Goal: Information Seeking & Learning: Learn about a topic

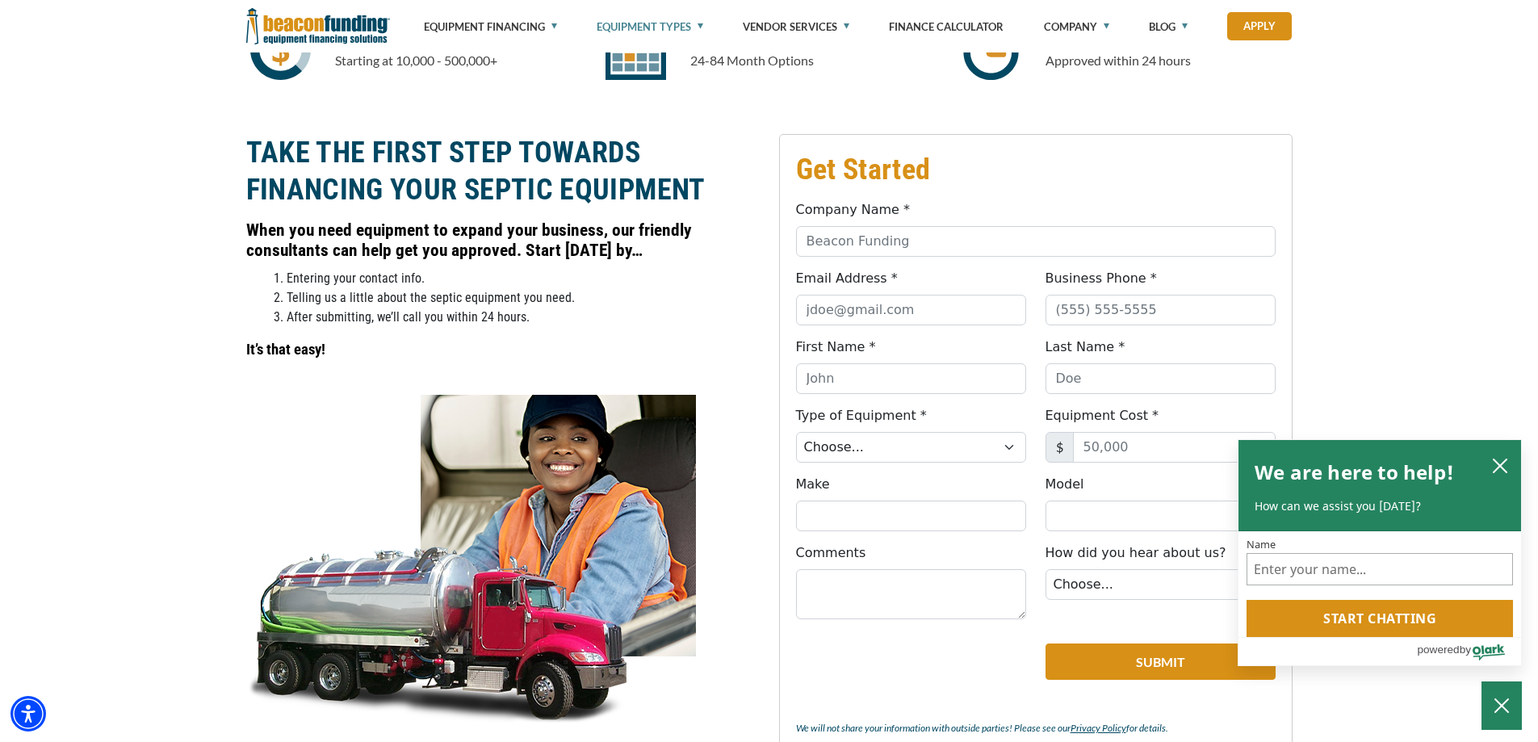
scroll to position [1169, 0]
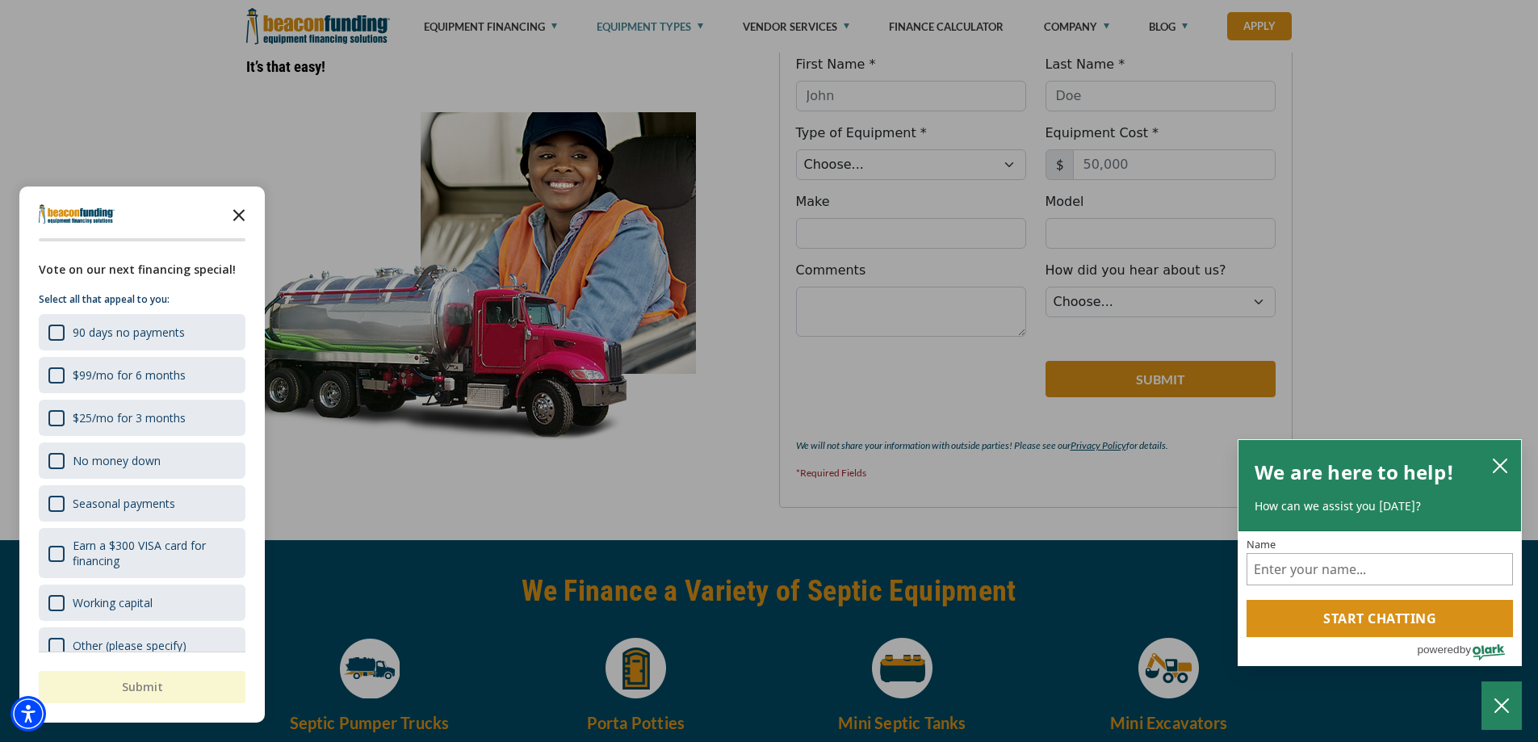
click at [237, 221] on icon "Close the survey" at bounding box center [239, 214] width 32 height 32
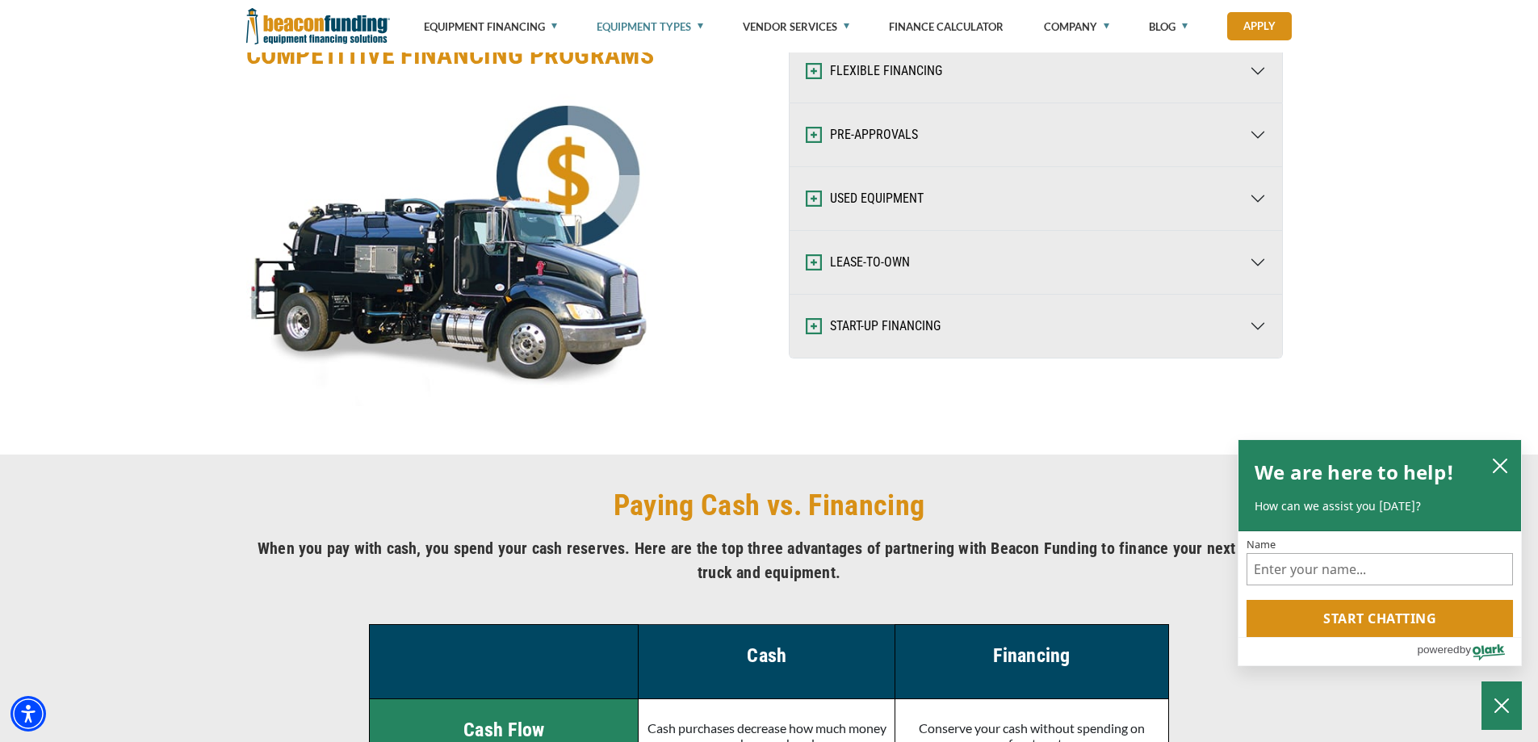
scroll to position [2299, 0]
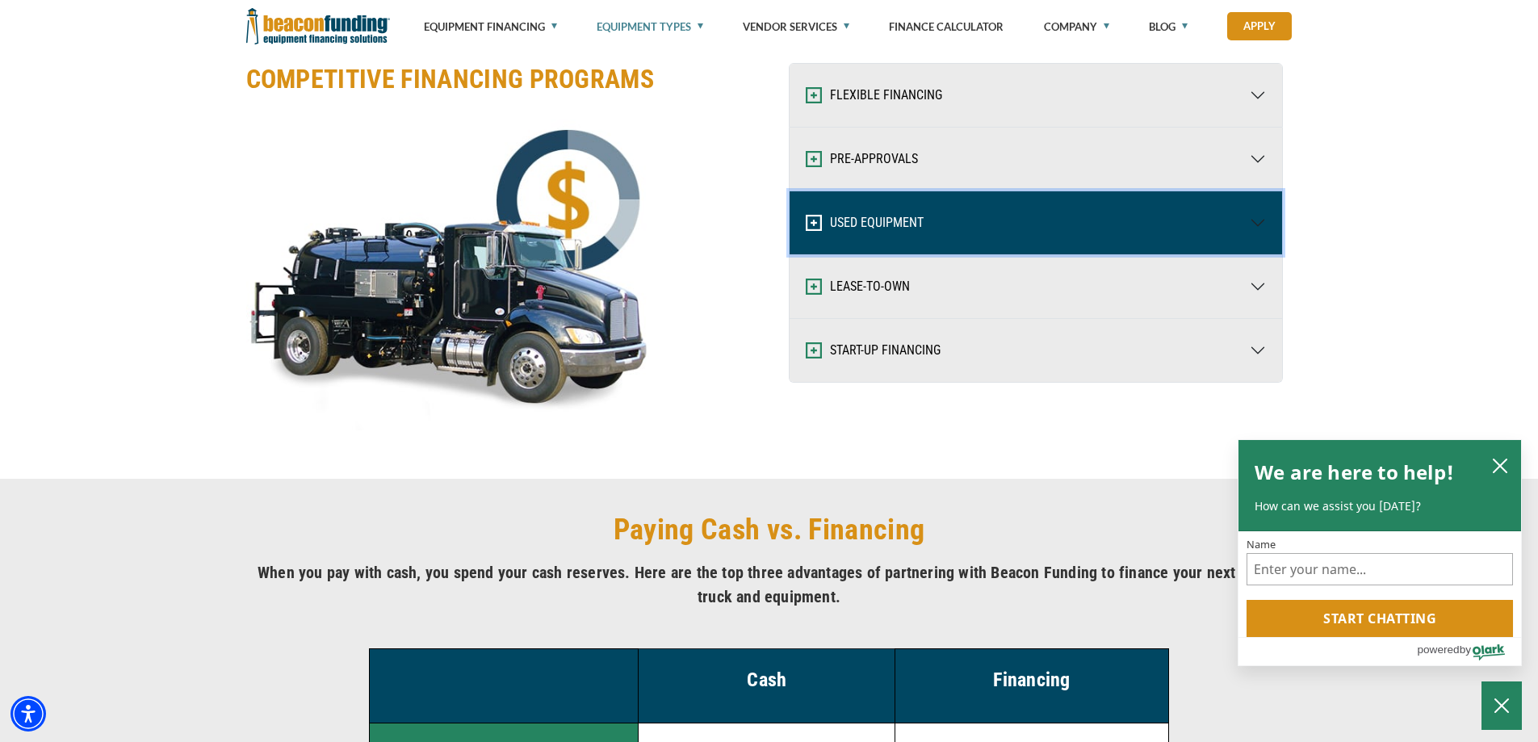
click at [812, 229] on img "button" at bounding box center [814, 223] width 16 height 16
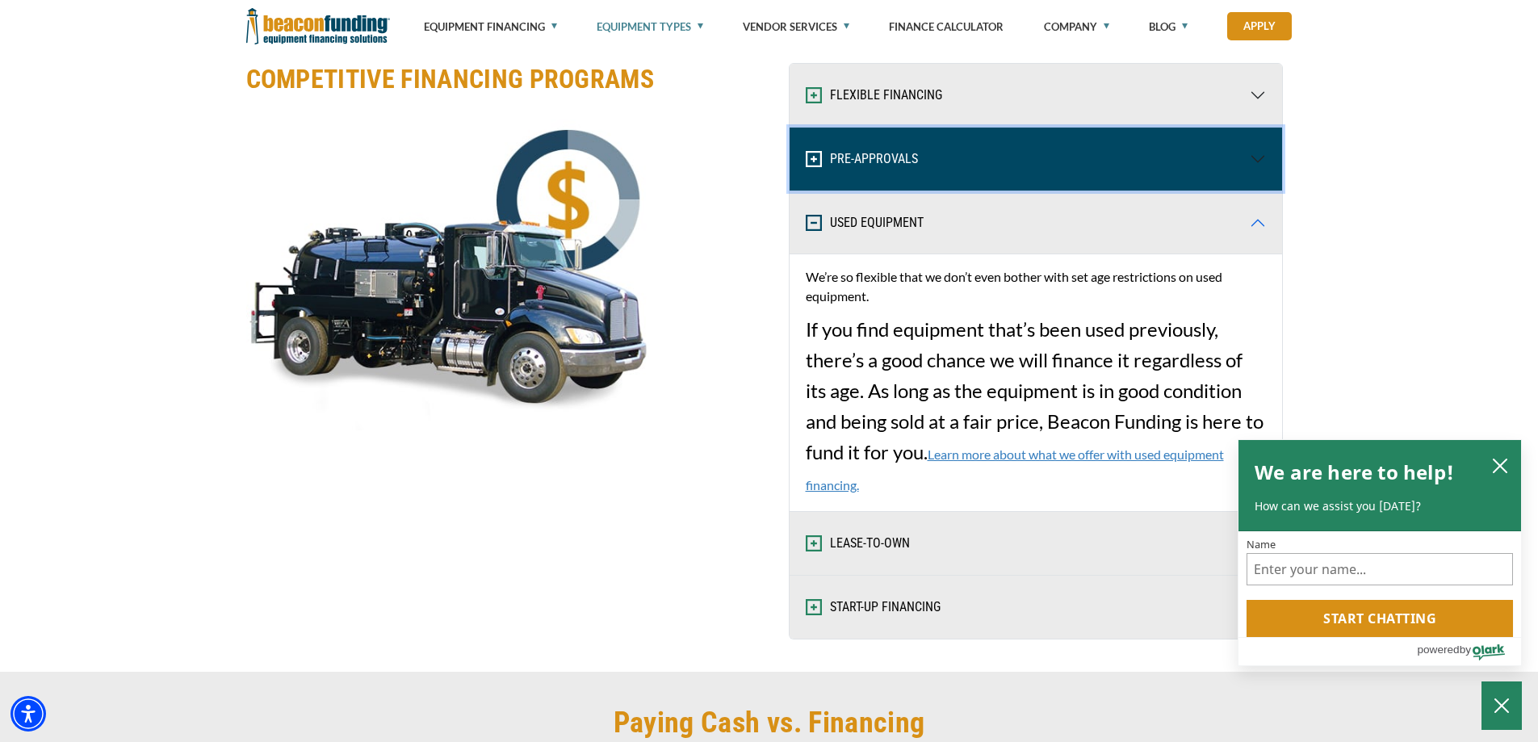
click at [911, 148] on button "PRE-APPROVALS" at bounding box center [1036, 159] width 493 height 63
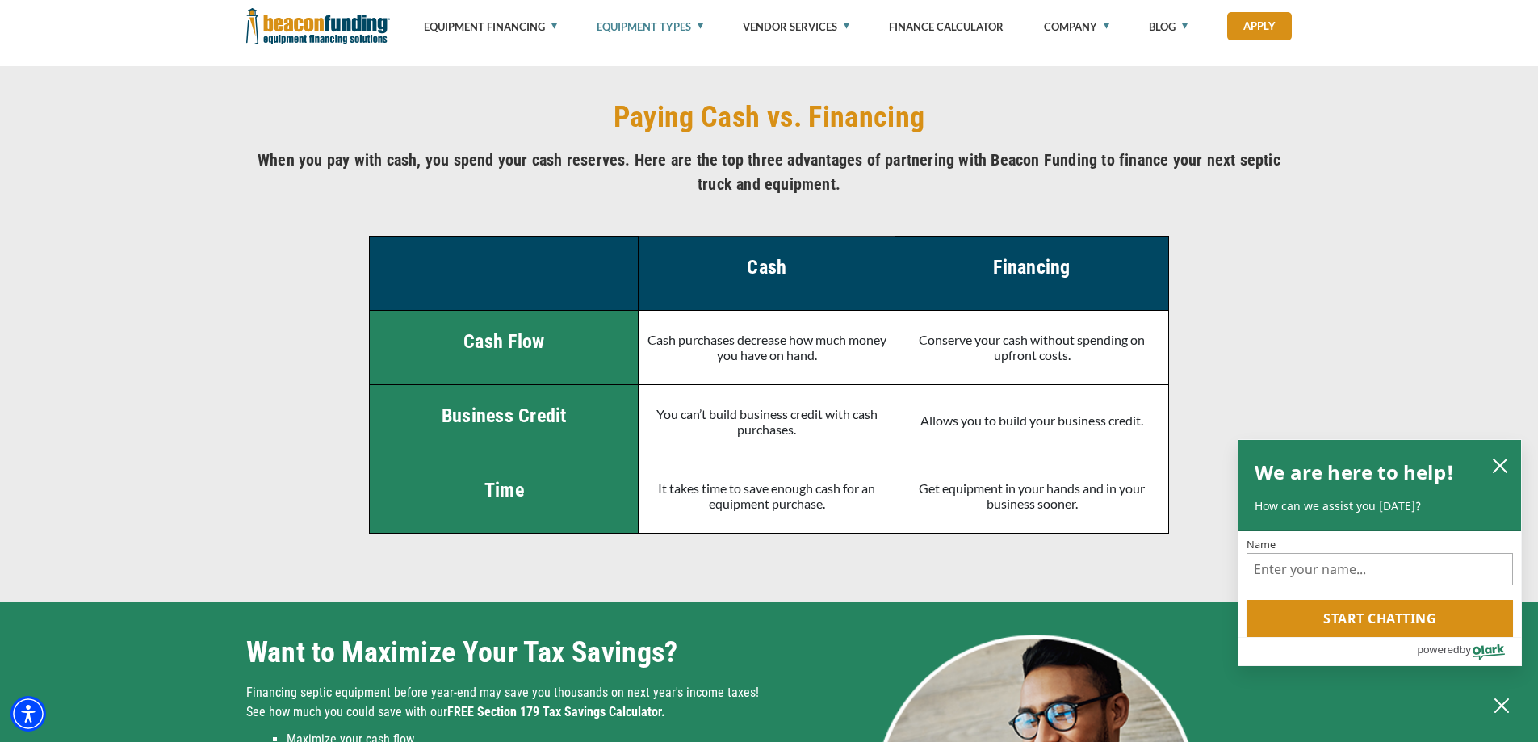
scroll to position [3107, 0]
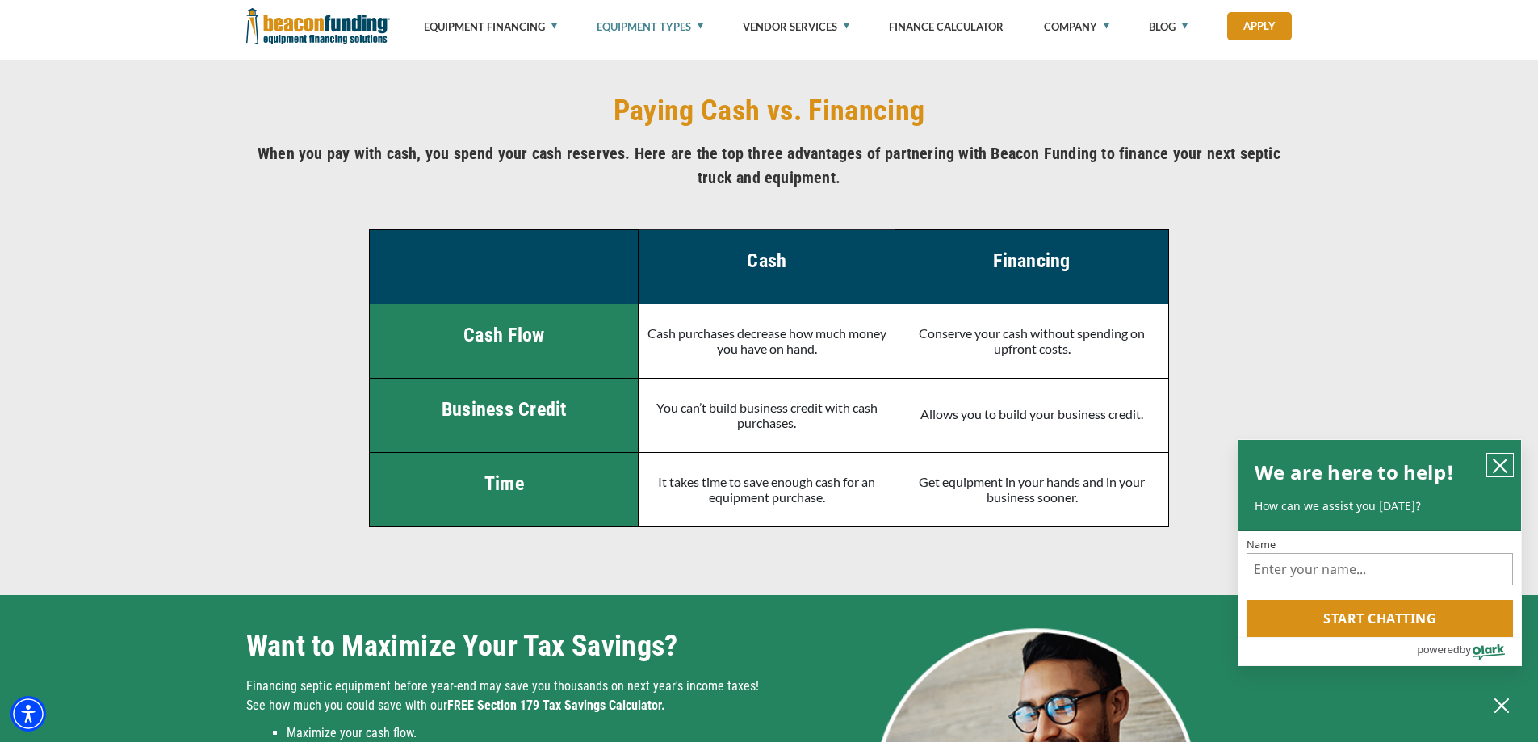
click at [1492, 467] on button "close chatbox" at bounding box center [1501, 465] width 26 height 23
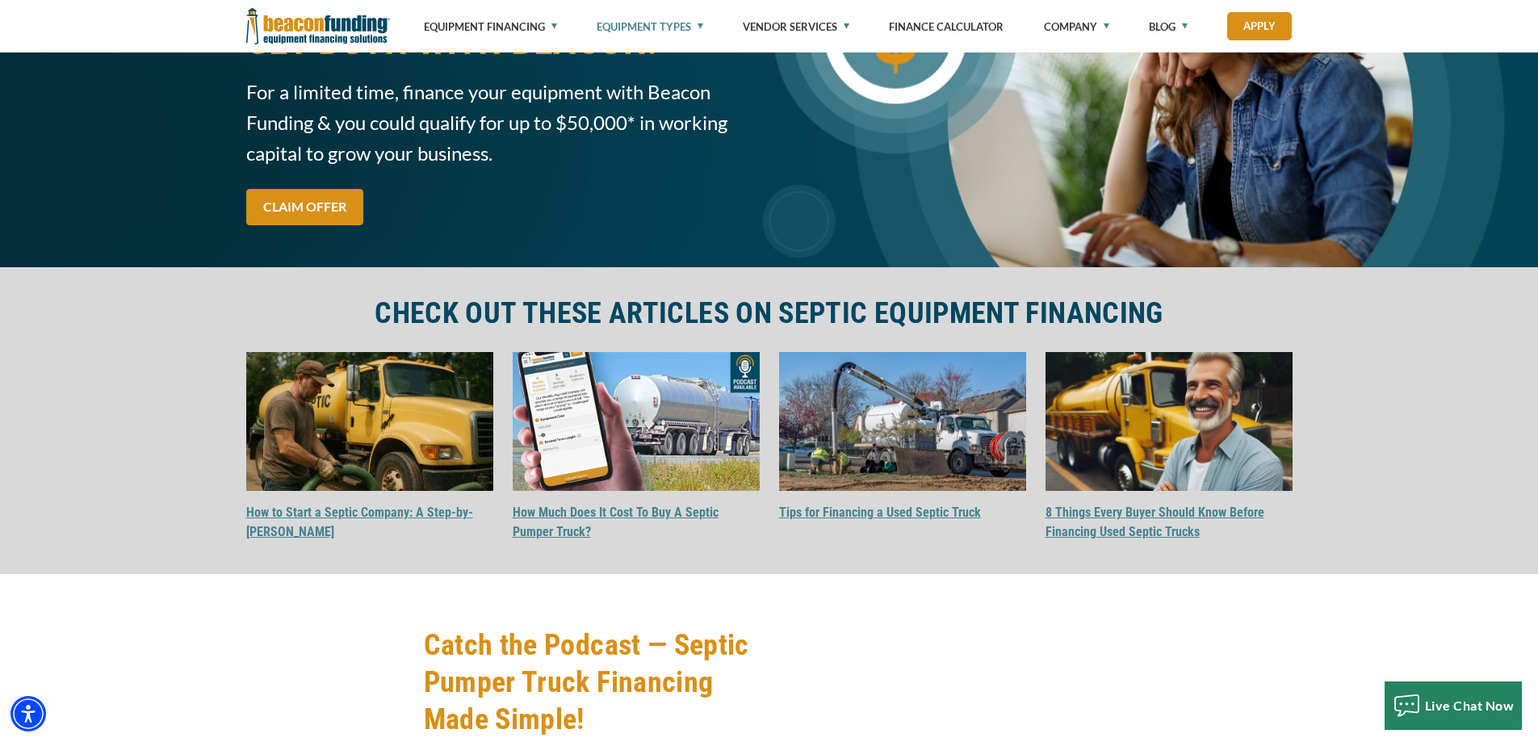
scroll to position [4803, 0]
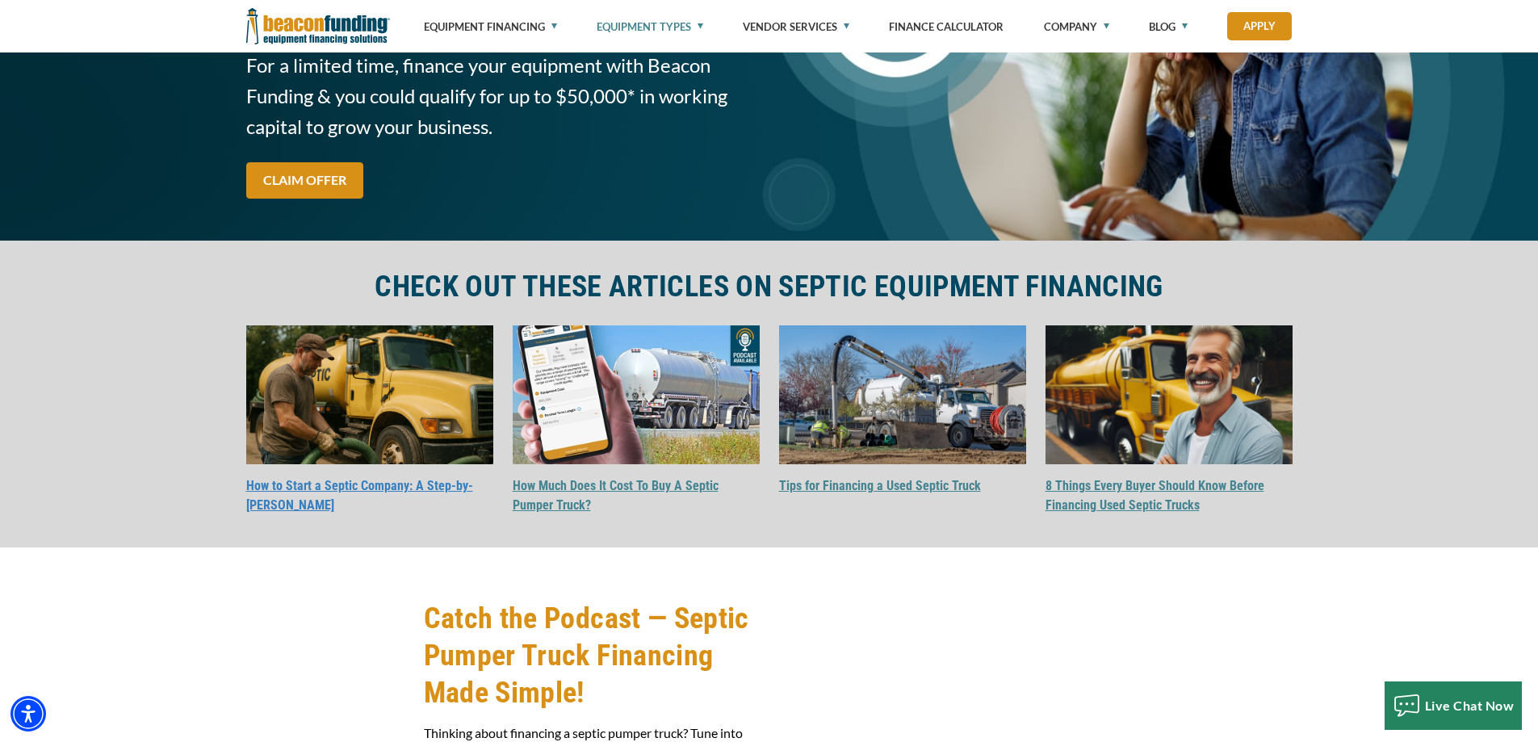
click at [261, 491] on link "How to Start a Septic Company: A Step-by-[PERSON_NAME]" at bounding box center [359, 495] width 227 height 35
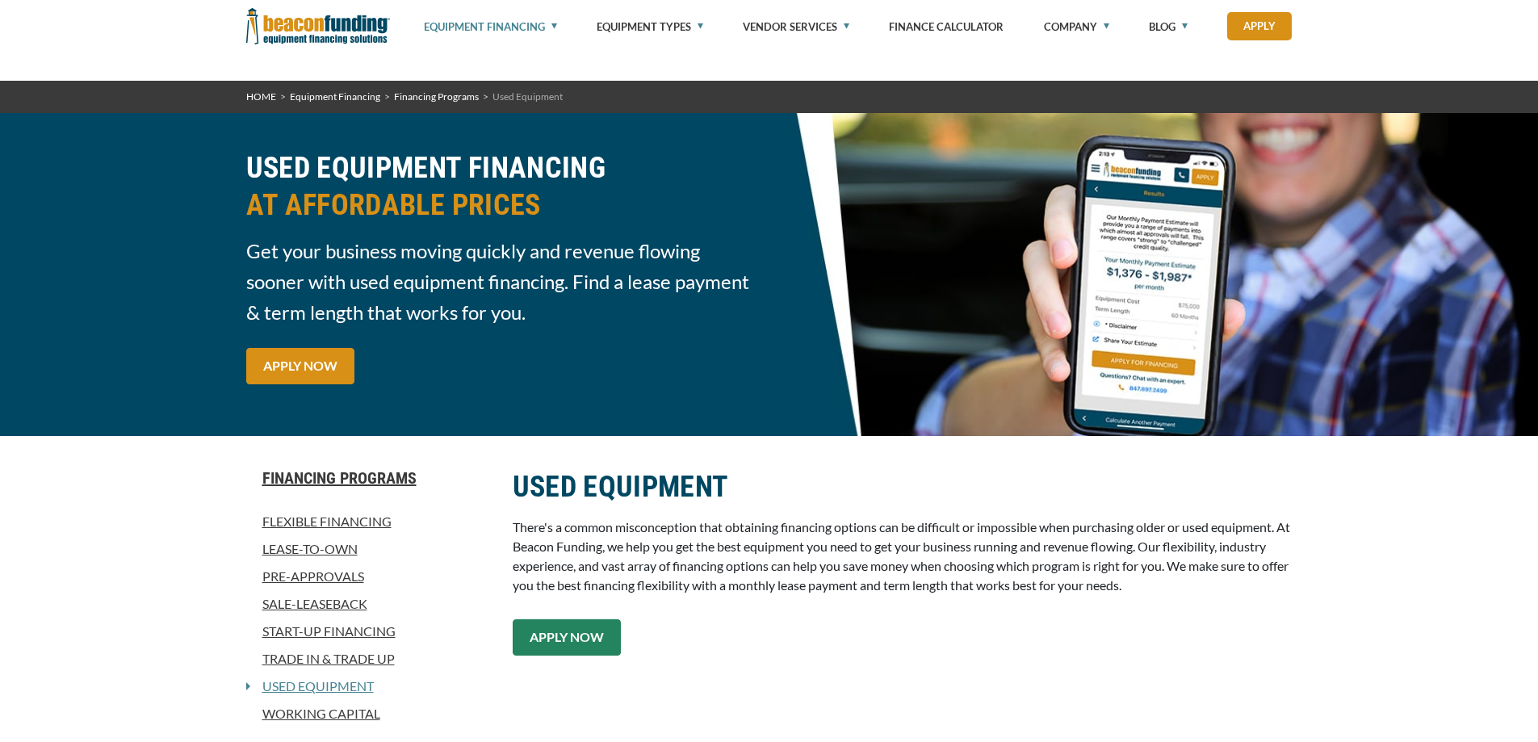
scroll to position [323, 0]
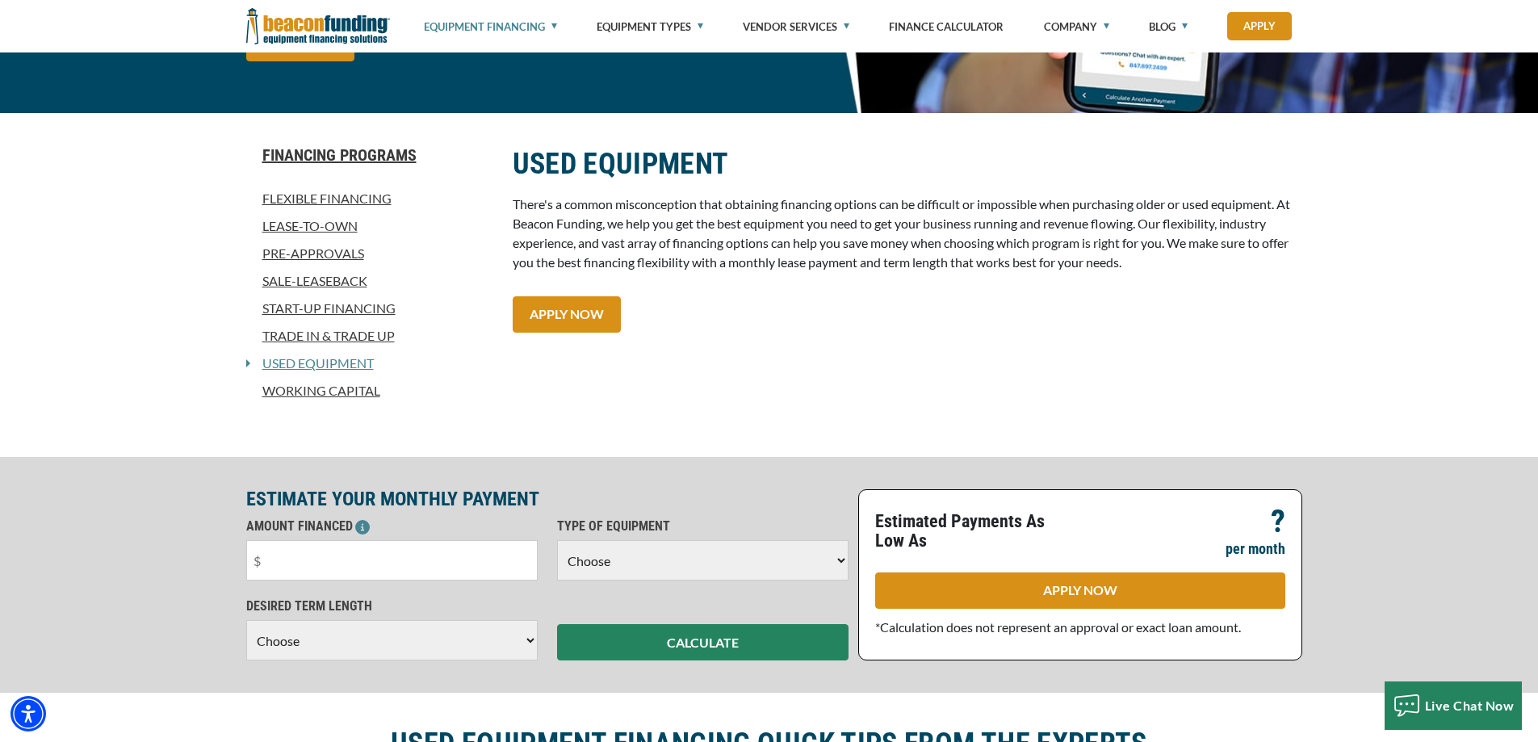
click at [307, 397] on link "Working Capital" at bounding box center [369, 390] width 247 height 19
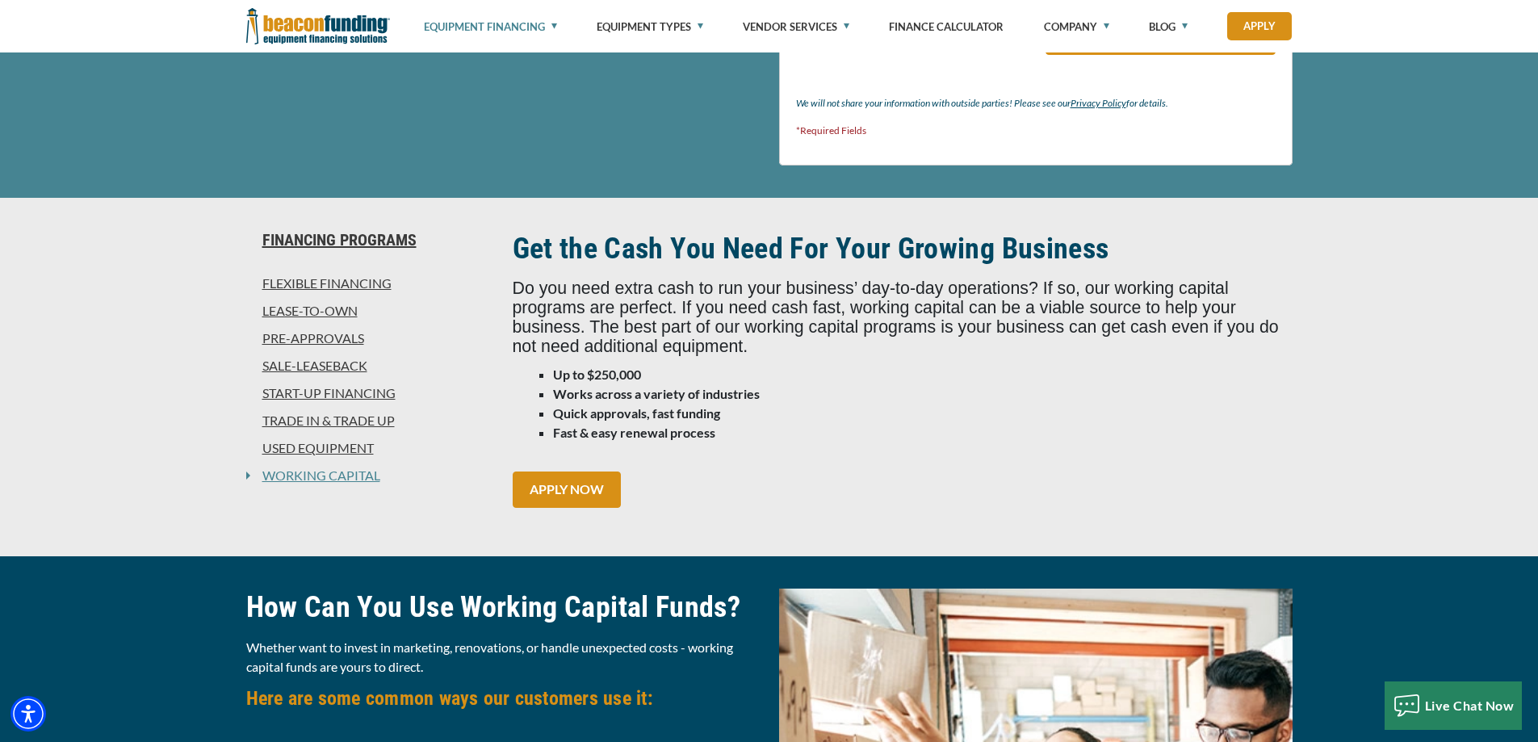
scroll to position [1050, 0]
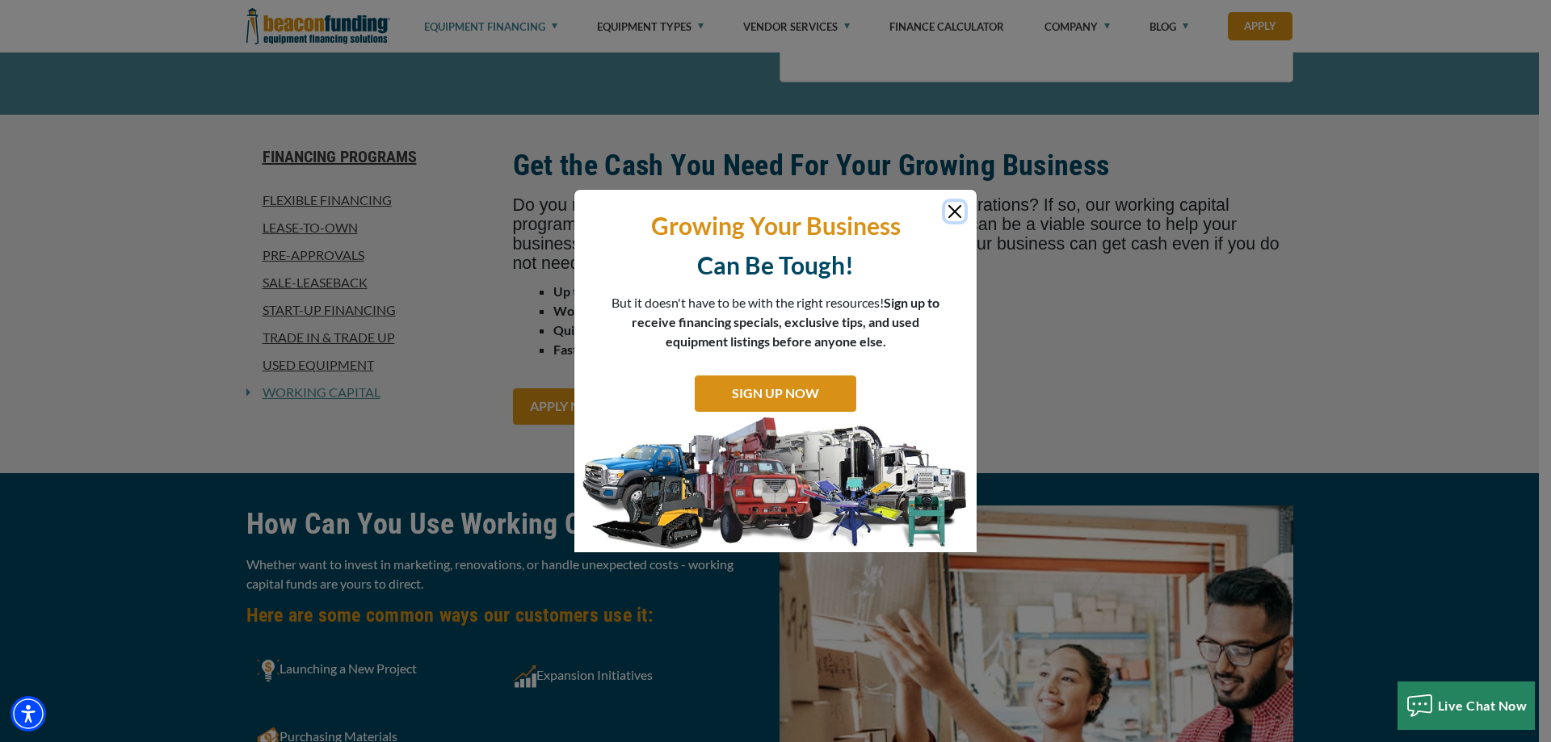
click at [955, 216] on button "Close" at bounding box center [954, 211] width 19 height 19
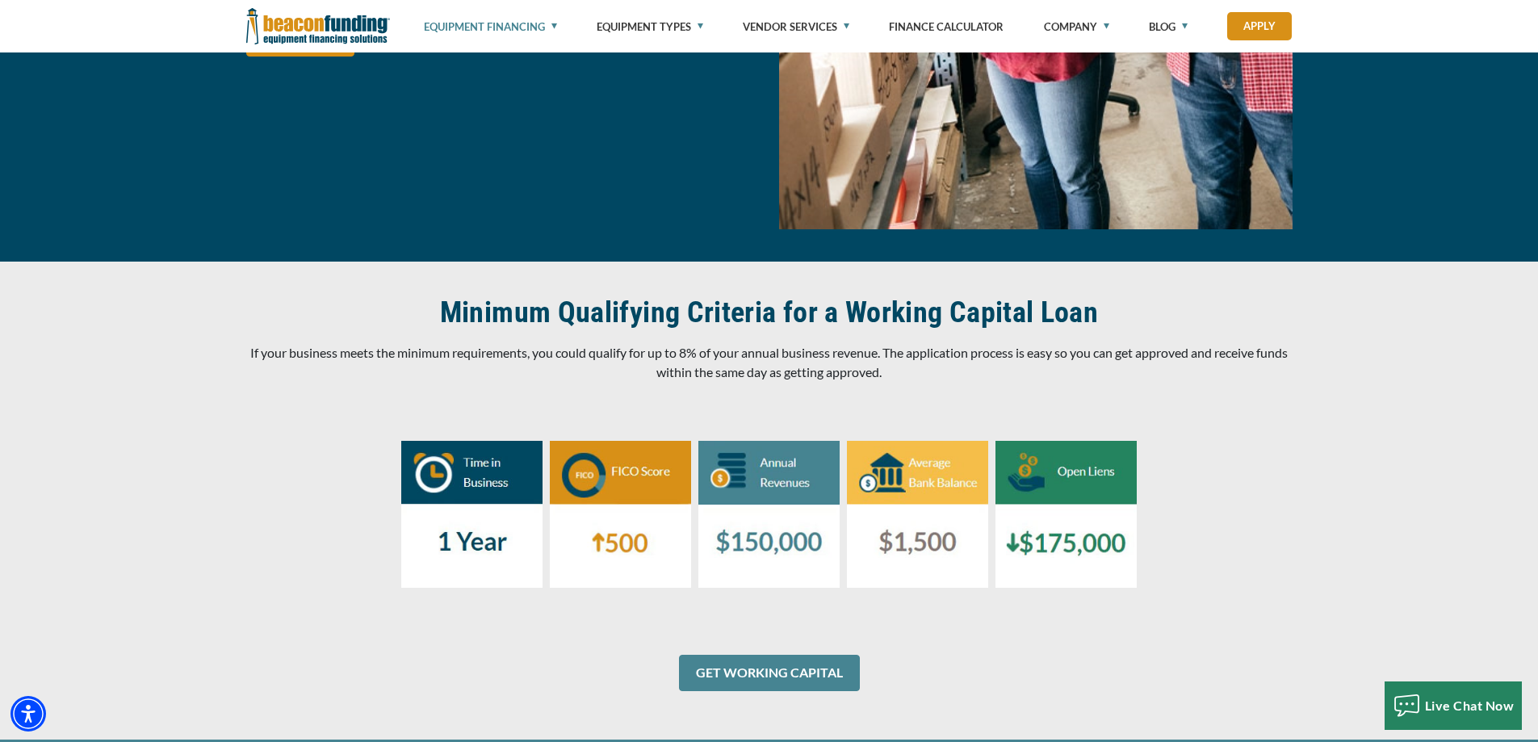
scroll to position [2100, 0]
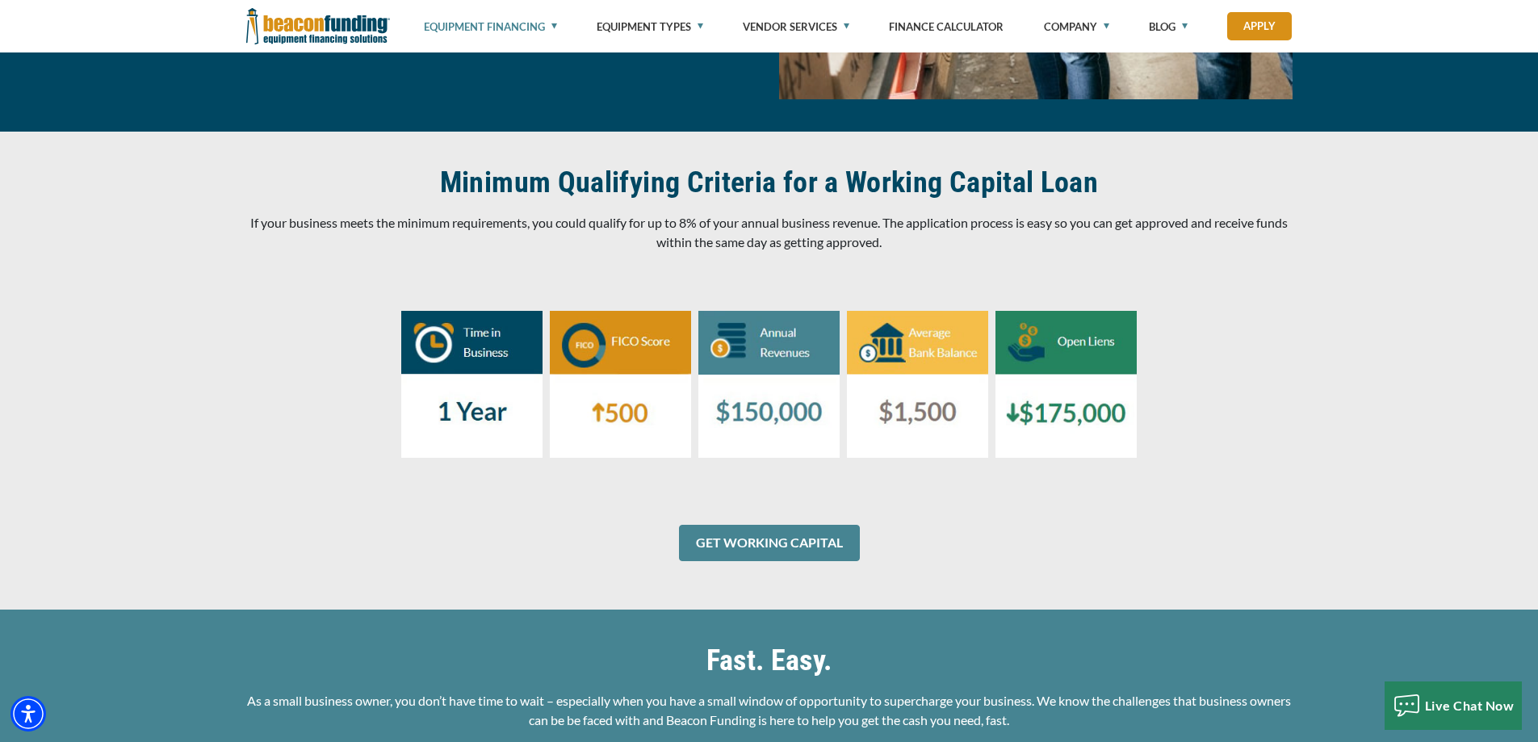
click at [254, 325] on div at bounding box center [769, 384] width 1047 height 249
